Goal: Task Accomplishment & Management: Manage account settings

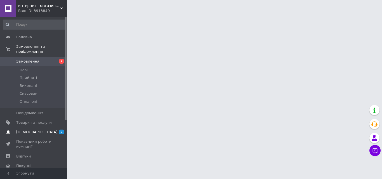
click at [36, 130] on span "[DEMOGRAPHIC_DATA]" at bounding box center [36, 132] width 41 height 5
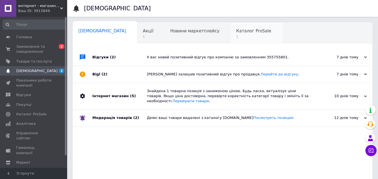
click at [230, 34] on div "Каталог ProSale 1" at bounding box center [256, 33] width 52 height 21
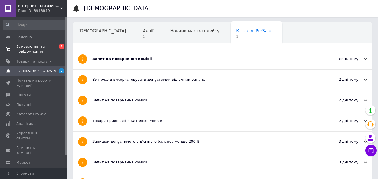
click at [42, 49] on span "Замовлення та повідомлення" at bounding box center [34, 49] width 36 height 10
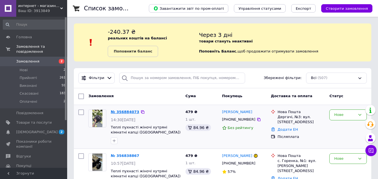
click at [126, 111] on link "№ 356884073" at bounding box center [125, 112] width 29 height 4
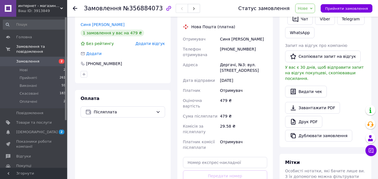
scroll to position [145, 0]
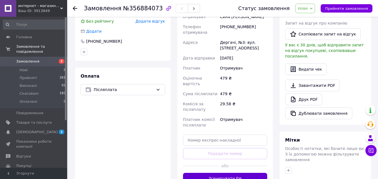
click at [218, 173] on button "Згенерувати ЕН" at bounding box center [225, 178] width 84 height 11
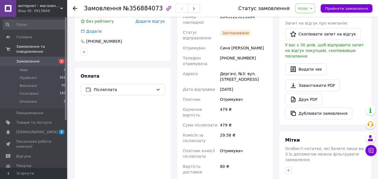
click at [74, 7] on use at bounding box center [75, 8] width 4 height 4
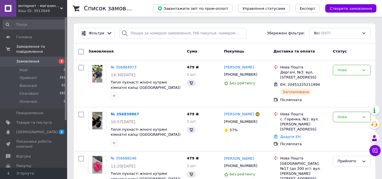
click at [74, 7] on icon at bounding box center [76, 8] width 7 height 7
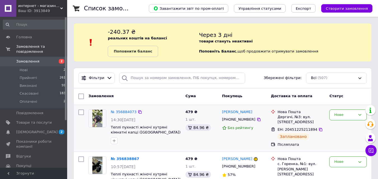
click at [171, 146] on div "№ 356884073 14:30, 12.08.2025 Теплі пухнасті жіночі хутряні кімнатні капці (Тур…" at bounding box center [145, 126] width 75 height 39
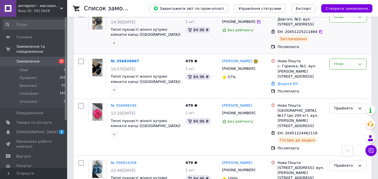
scroll to position [112, 0]
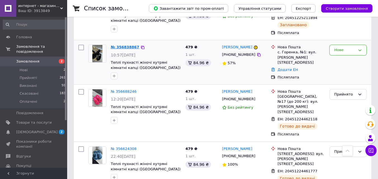
click at [120, 48] on link "№ 356838867" at bounding box center [125, 47] width 29 height 4
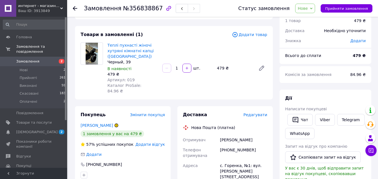
scroll to position [11, 0]
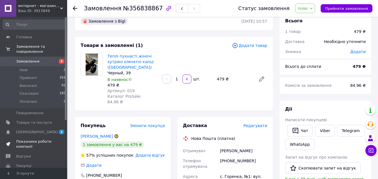
click at [37, 139] on span "Показники роботи компанії" at bounding box center [34, 144] width 36 height 10
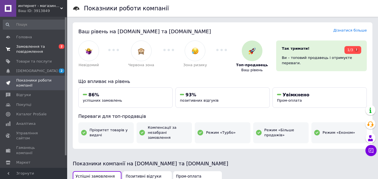
click at [38, 49] on span "Замовлення та повідомлення" at bounding box center [34, 49] width 36 height 10
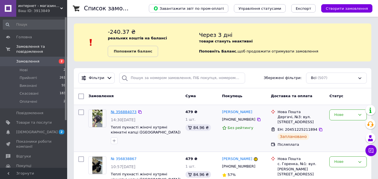
click at [119, 113] on link "№ 356884073" at bounding box center [124, 112] width 26 height 4
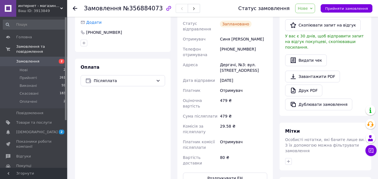
scroll to position [157, 0]
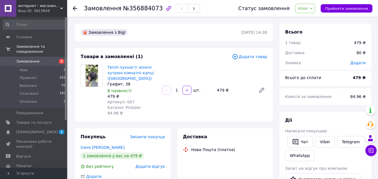
scroll to position [157, 0]
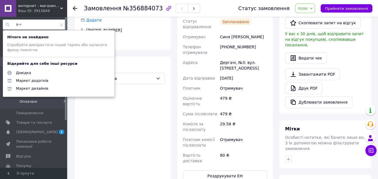
type input "ё-+-"
